Goal: Task Accomplishment & Management: Complete application form

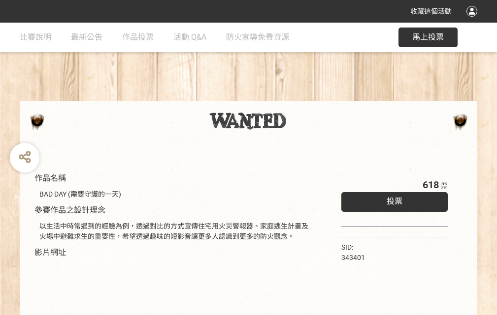
click at [473, 21] on div "收藏這個活動" at bounding box center [248, 11] width 497 height 23
click at [308, 97] on div "作品名稱 BAD DAY (需要守護的一天) 參賽作品之設計理念 以生活中時常遇到的經驗為例，透過對比的方式宣傳住宅用火災警報器、家庭逃生計畫及火場中避難求生…" at bounding box center [248, 230] width 497 height 414
click at [392, 199] on span "投票" at bounding box center [394, 201] width 16 height 9
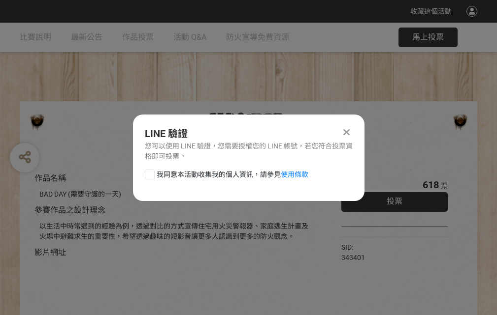
click at [149, 173] on div at bounding box center [150, 175] width 10 height 10
checkbox input "true"
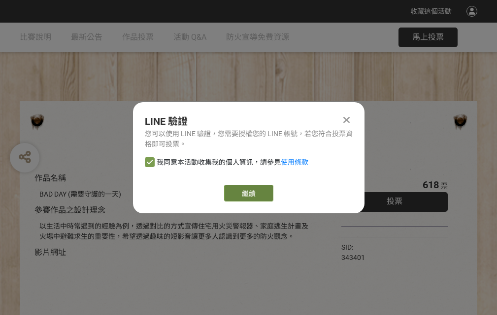
click at [248, 193] on link "繼續" at bounding box center [248, 193] width 49 height 17
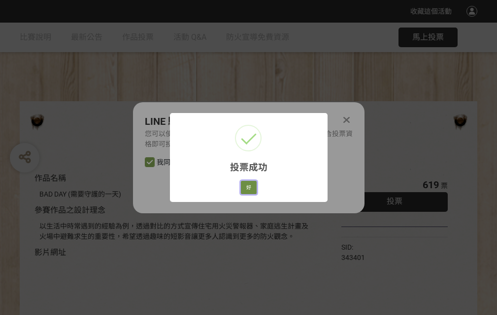
click at [246, 186] on button "好" at bounding box center [249, 188] width 16 height 14
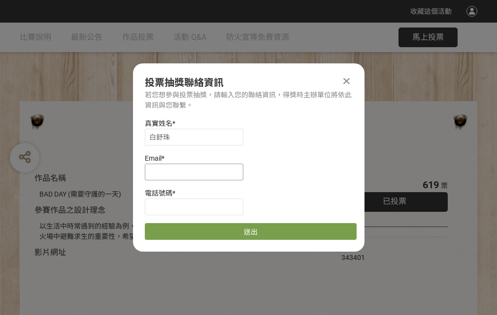
click at [197, 172] on input at bounding box center [194, 172] width 98 height 17
type input "[EMAIL_ADDRESS][DOMAIN_NAME]"
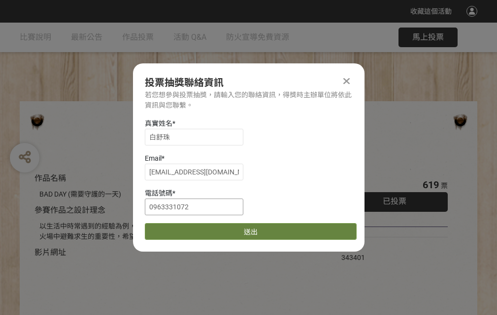
type input "0963331072"
click at [173, 228] on button "送出" at bounding box center [251, 231] width 212 height 17
